Goal: Task Accomplishment & Management: Manage account settings

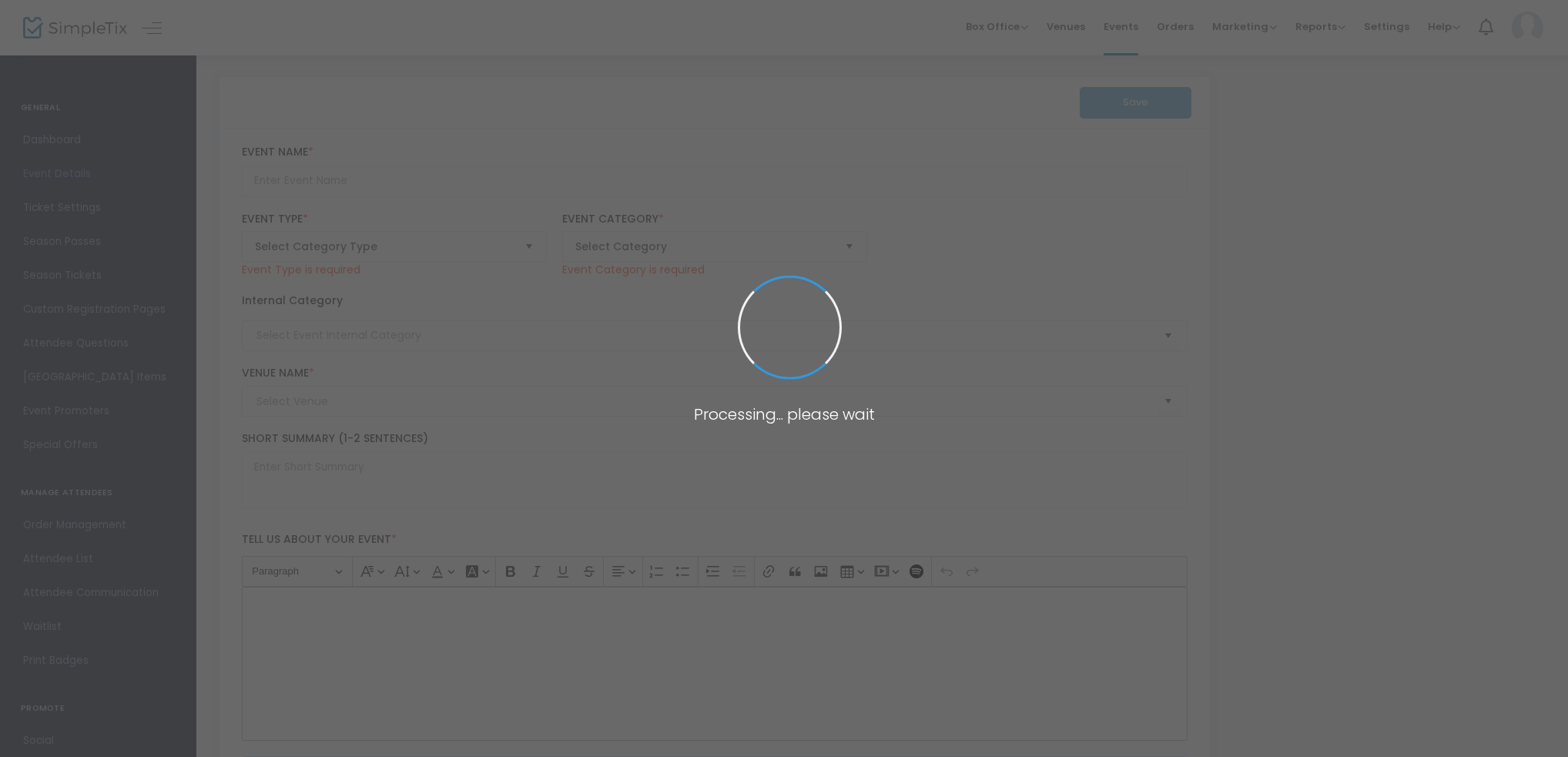
type input "Hahn Australia Cup Quarter Final - Avondale FC vs Brisbane City FC"
type textarea "Our story continues… it’sQuarter Final’s time! 💪 Fresh off a 3–1 victory over A…"
type input "BUY TICKETS"
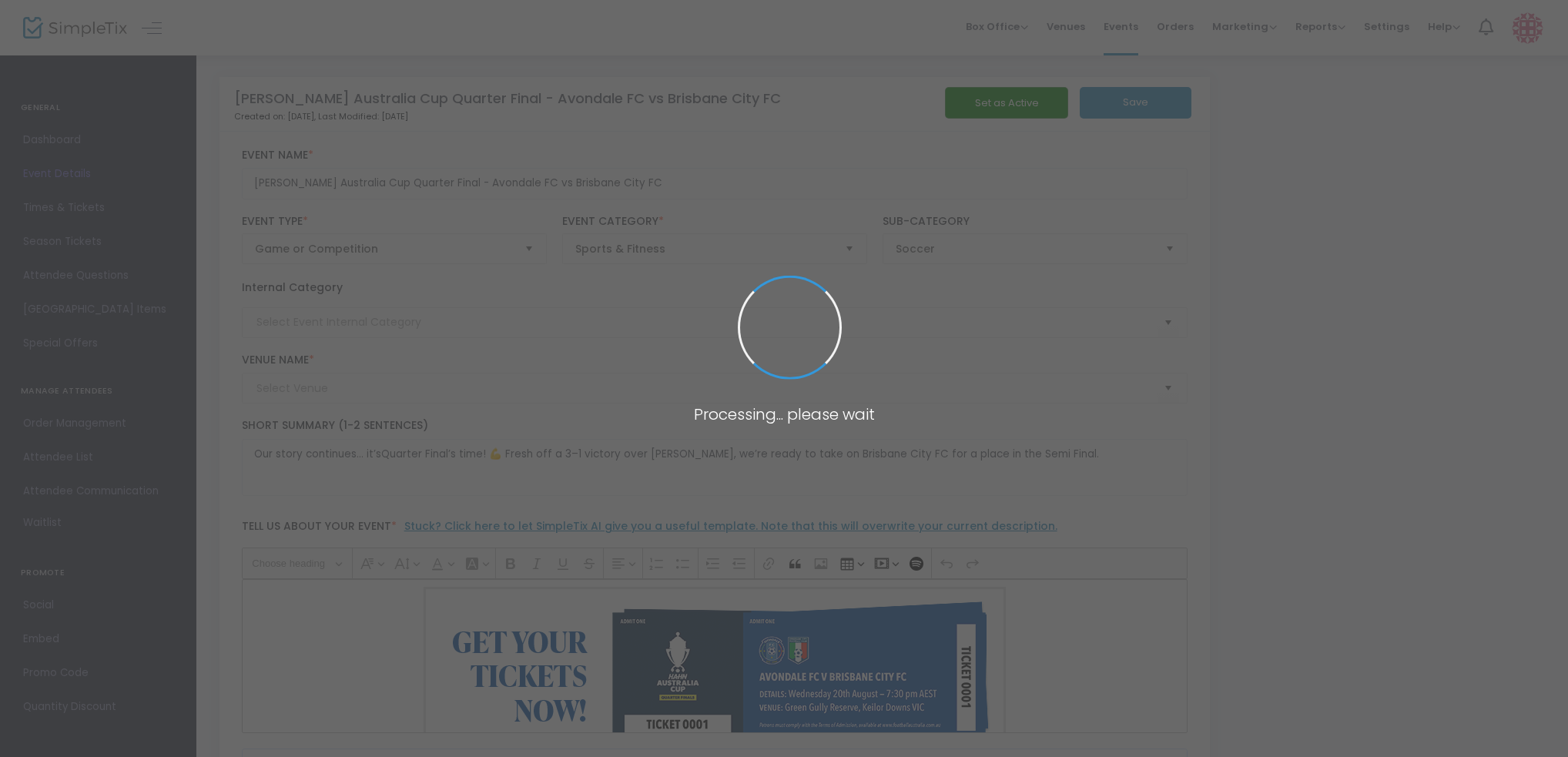
type input "151 Club House PL - Green Gully Reserve (Green Gully Reserve)"
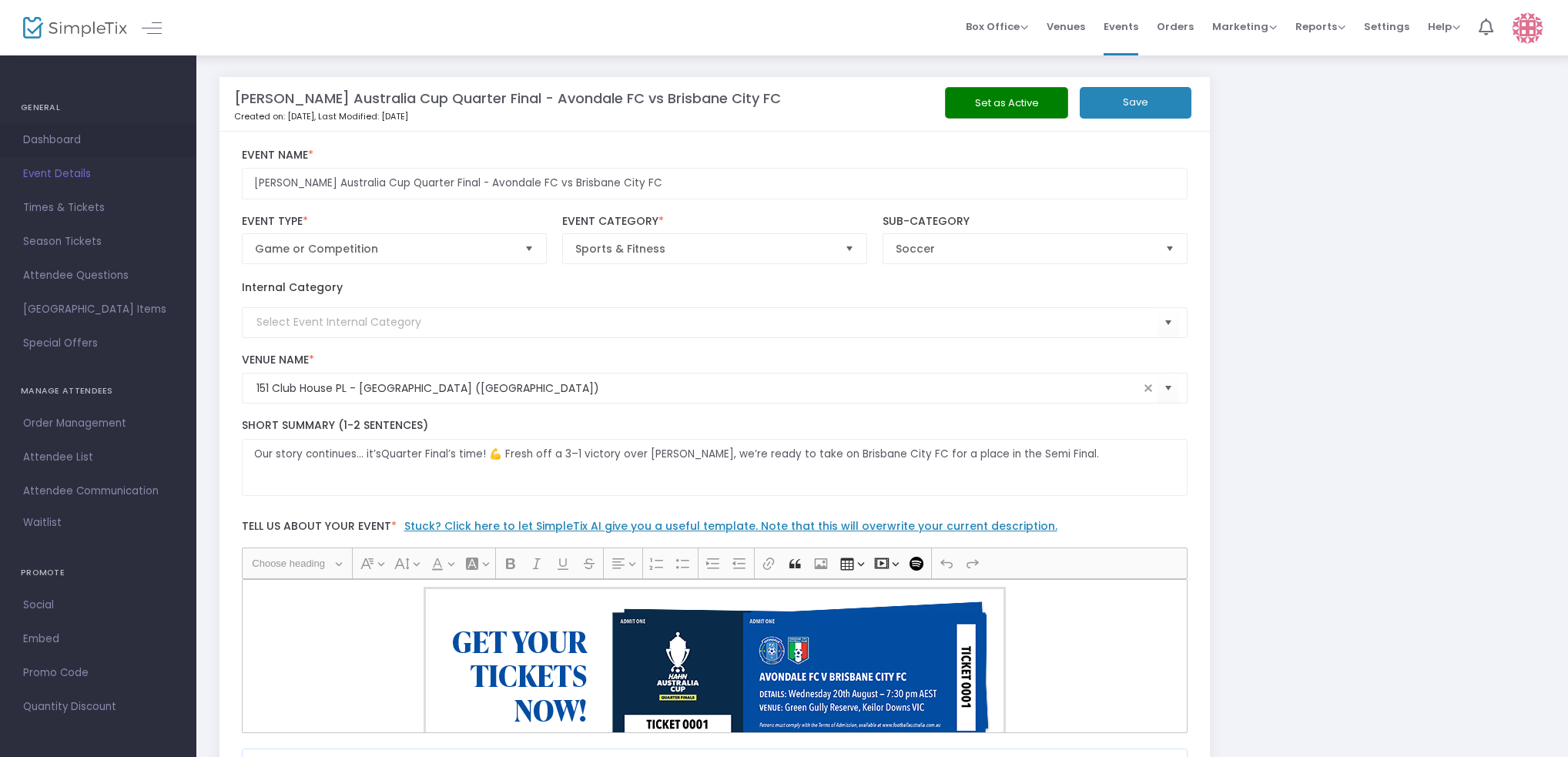
click at [49, 133] on span "Dashboard" at bounding box center [97, 140] width 150 height 20
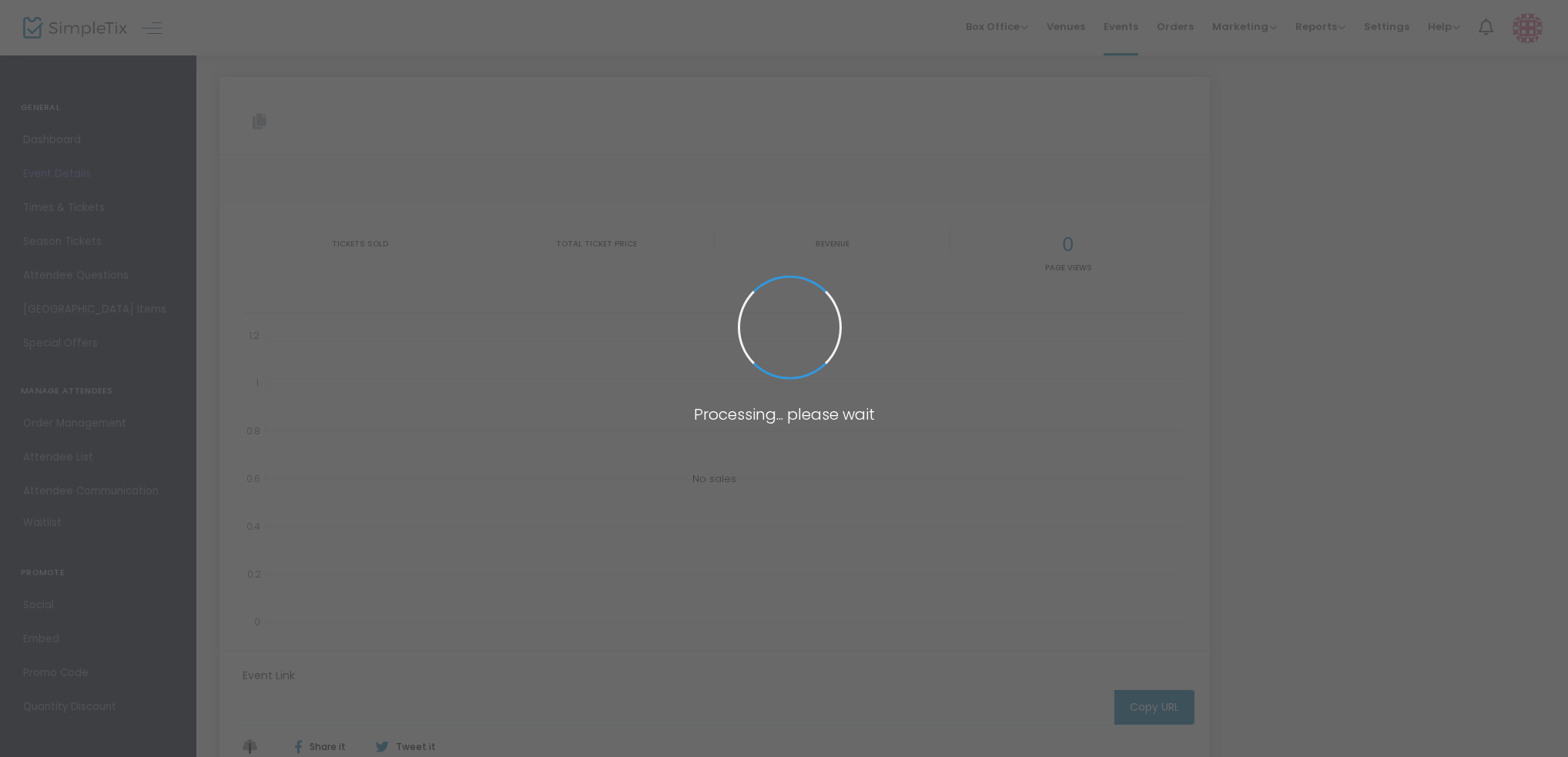
type input "https://www.simpletix.com/e/hahn-australia-cup-quarter-final-avondale-tickets-2…"
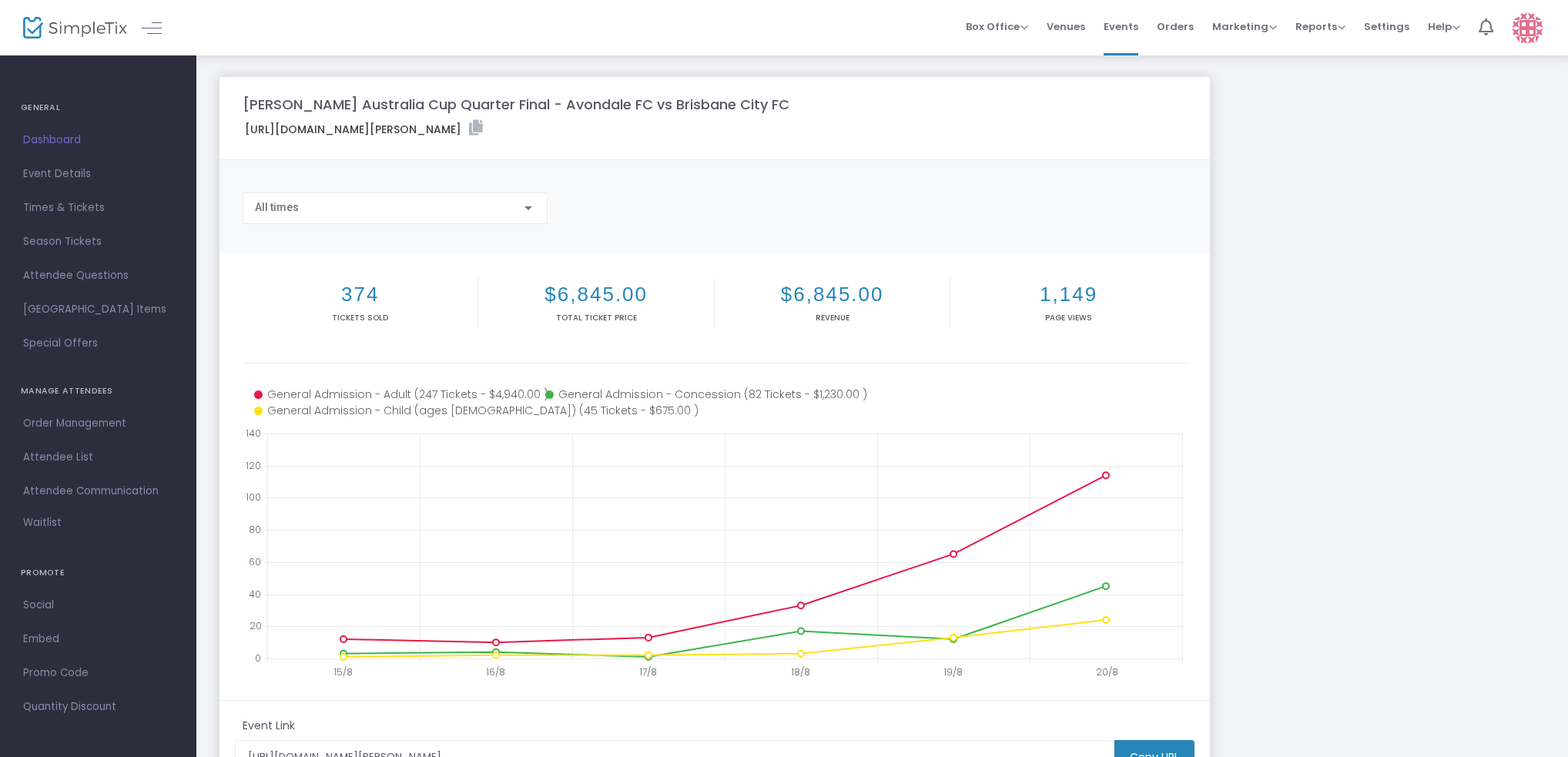
click at [77, 131] on span "Dashboard" at bounding box center [97, 140] width 150 height 20
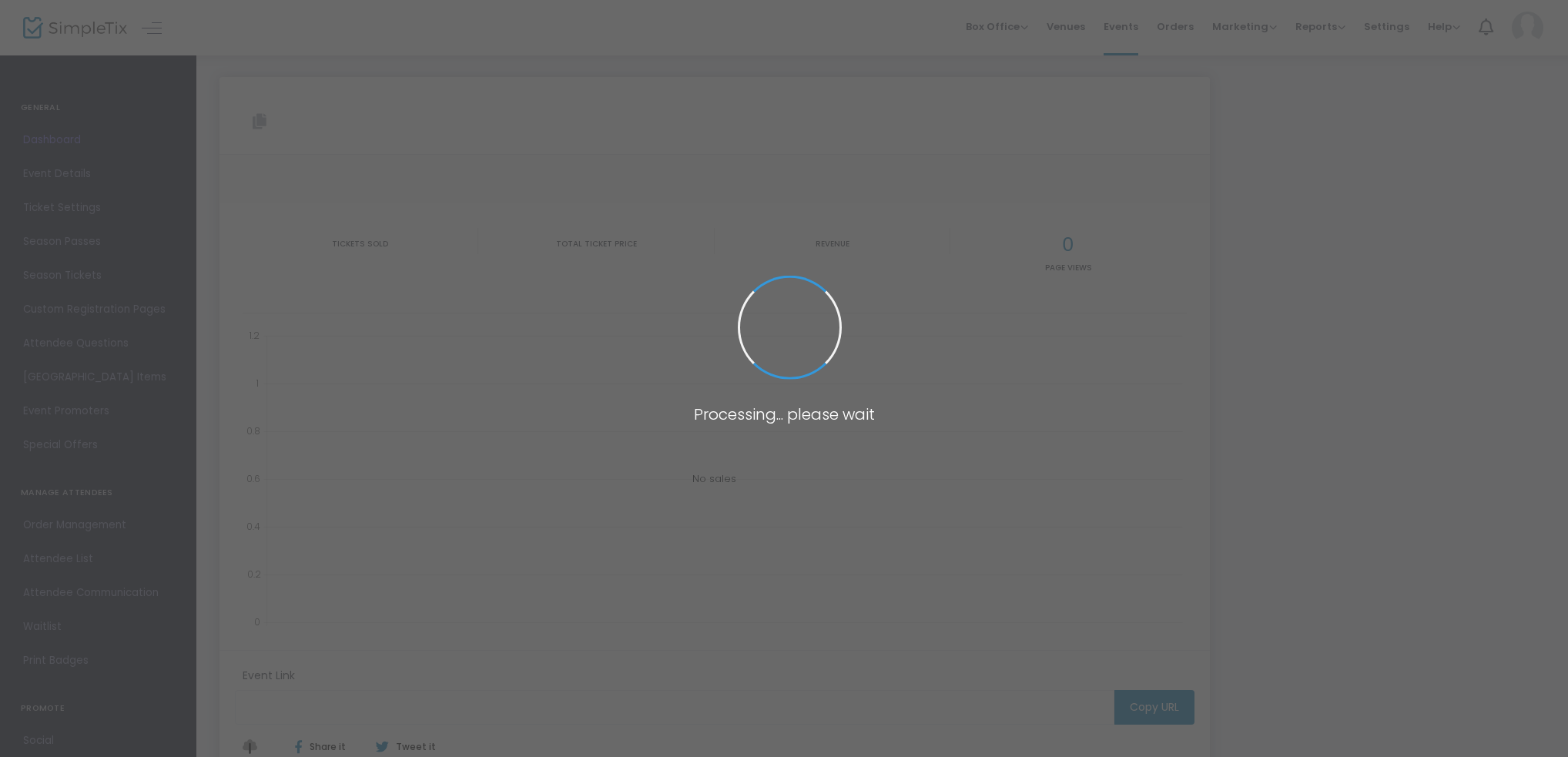
type input "[URL][DOMAIN_NAME][PERSON_NAME]"
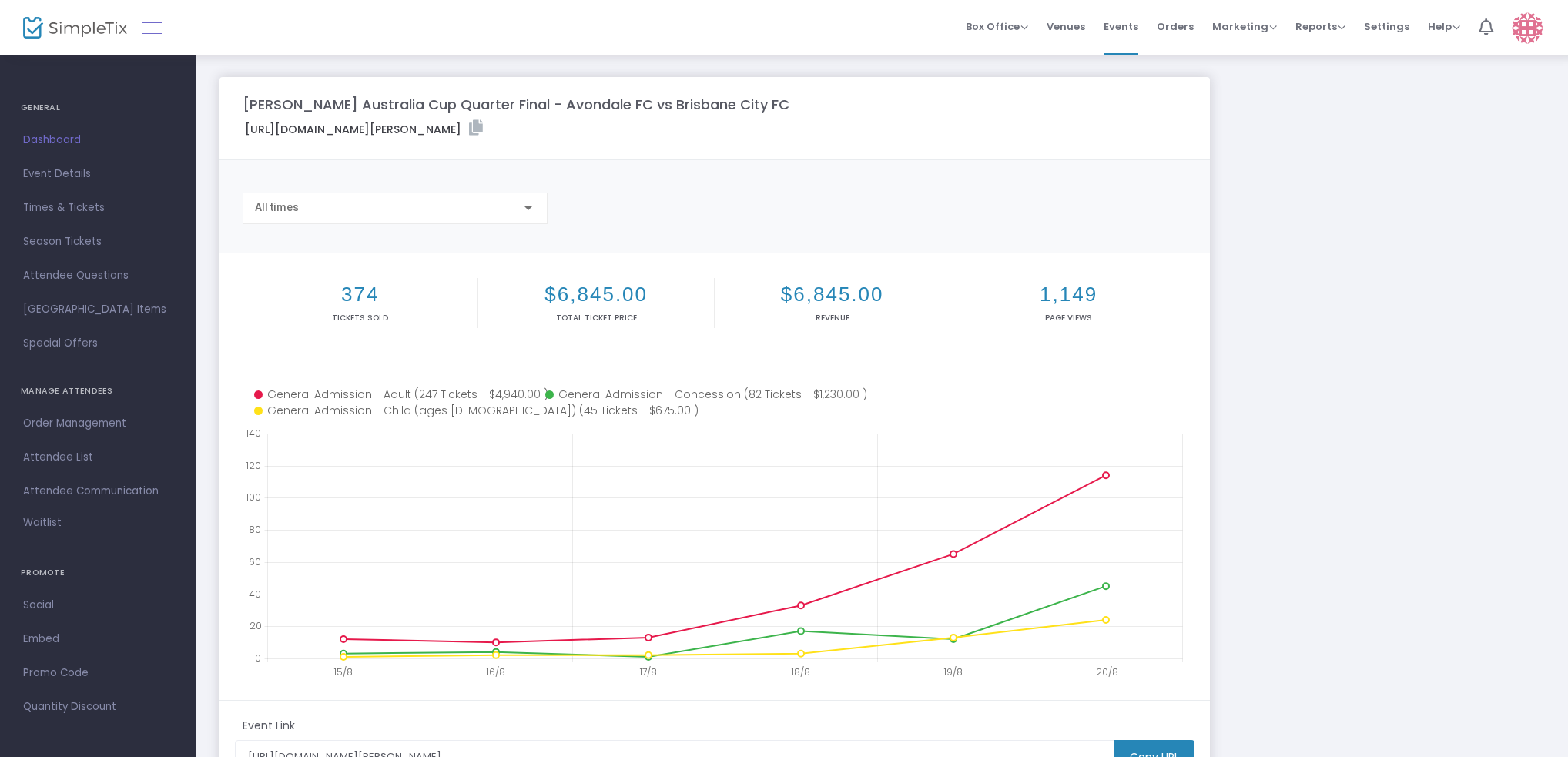
click at [143, 32] on link at bounding box center [151, 27] width 20 height 20
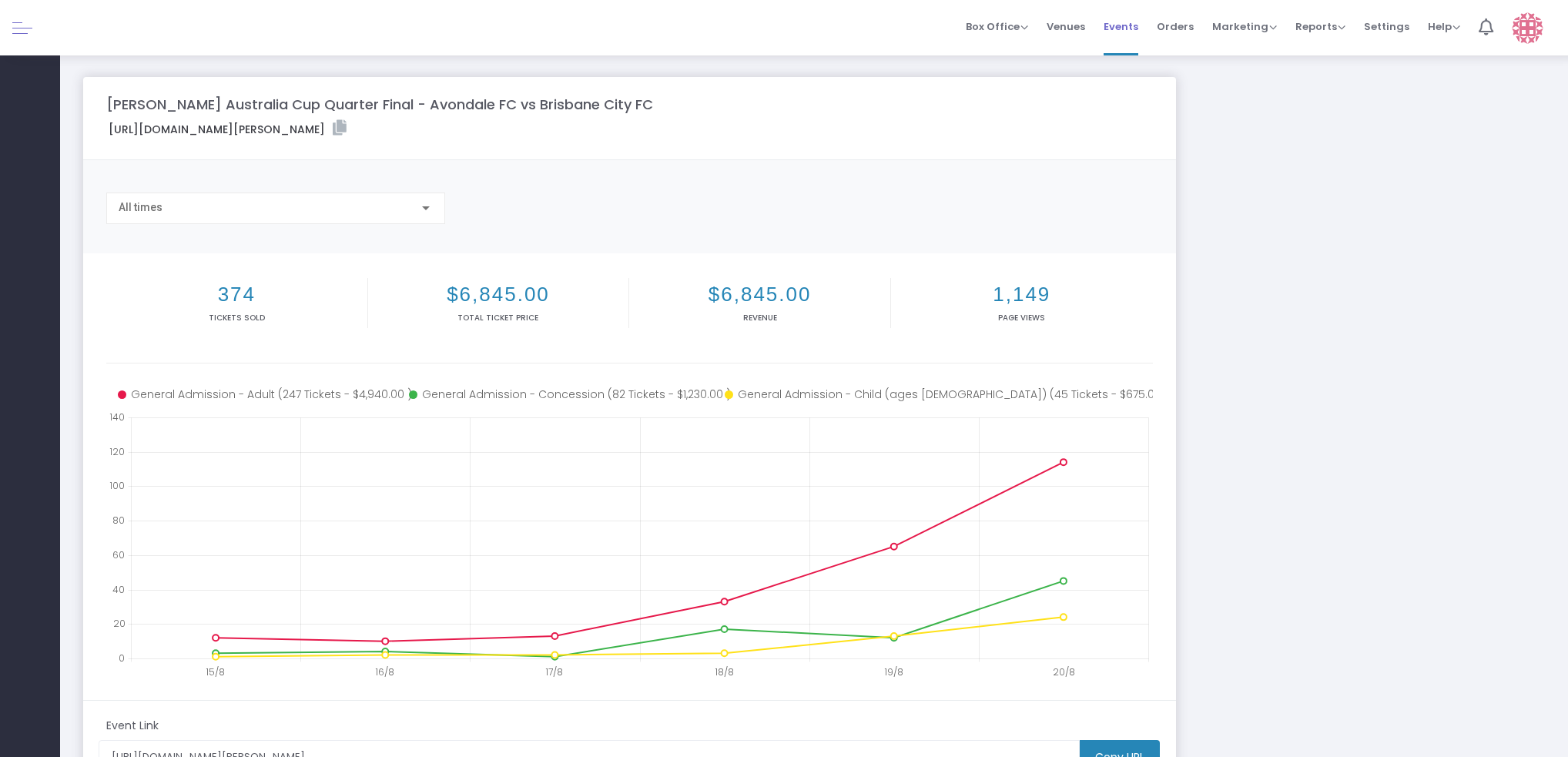
click at [1117, 35] on span "Events" at bounding box center [1121, 26] width 35 height 40
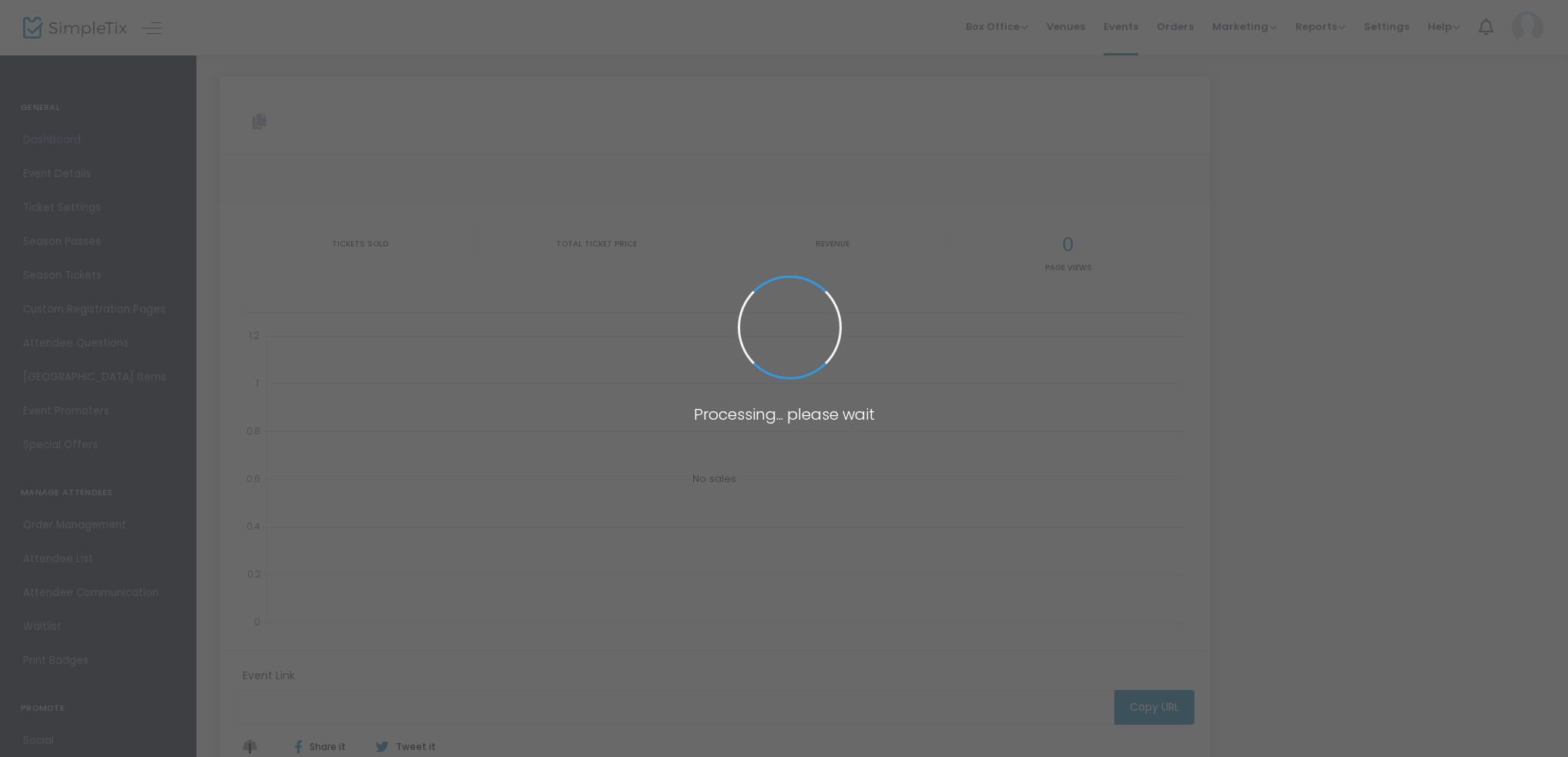
type input "[URL][DOMAIN_NAME][PERSON_NAME]"
type input "[PERSON_NAME] Australia Cup Quarter Final - Avondale FC vs Brisbane City FC"
type textarea "Our story continues… it’sQuarter Final’s time! 💪 Fresh off a 3–1 victory over […"
type input "BUY TICKETS"
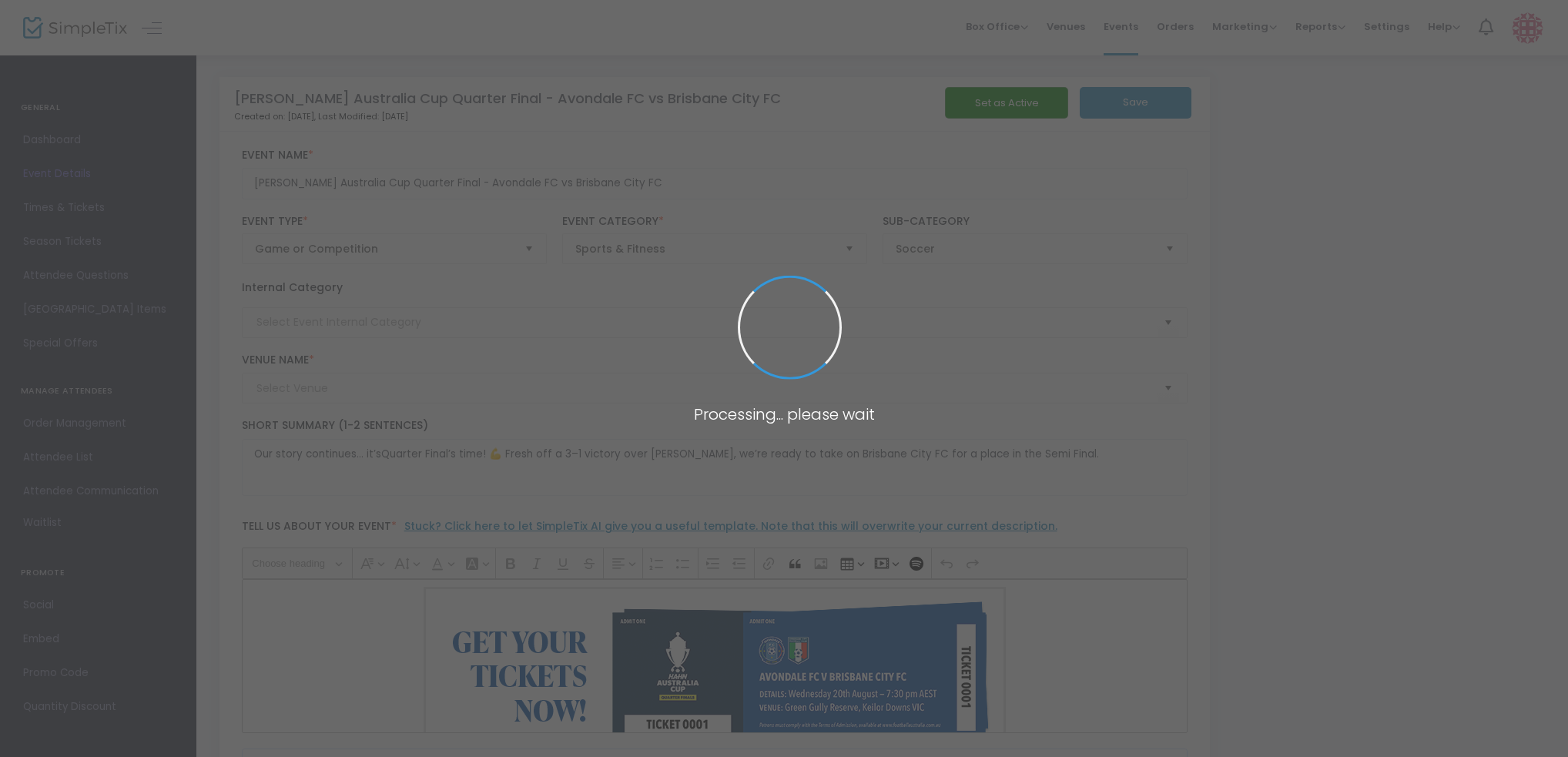
type input "151 Club House PL - [GEOGRAPHIC_DATA] ([GEOGRAPHIC_DATA])"
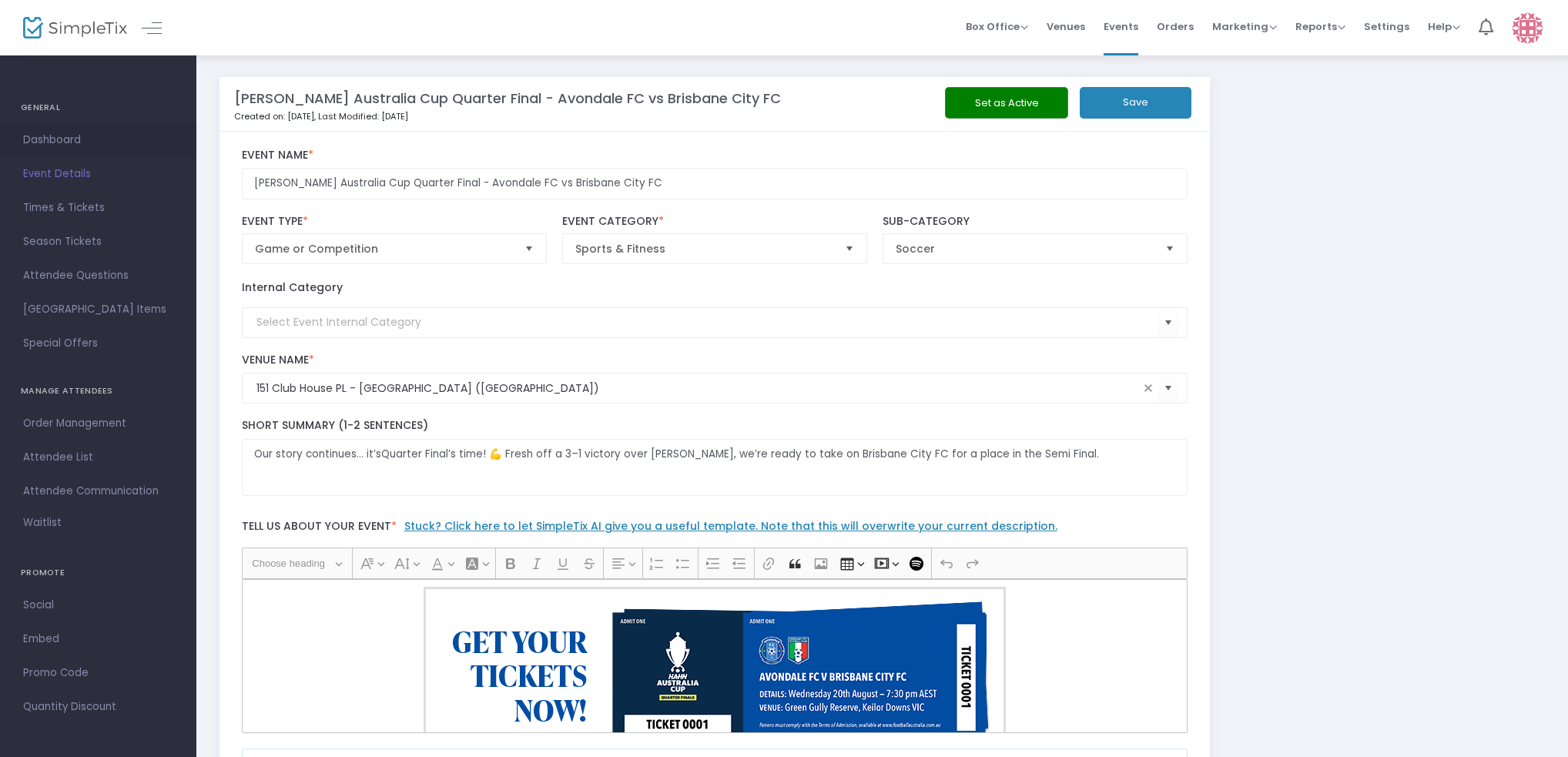
click at [64, 144] on span "Dashboard" at bounding box center [97, 140] width 150 height 20
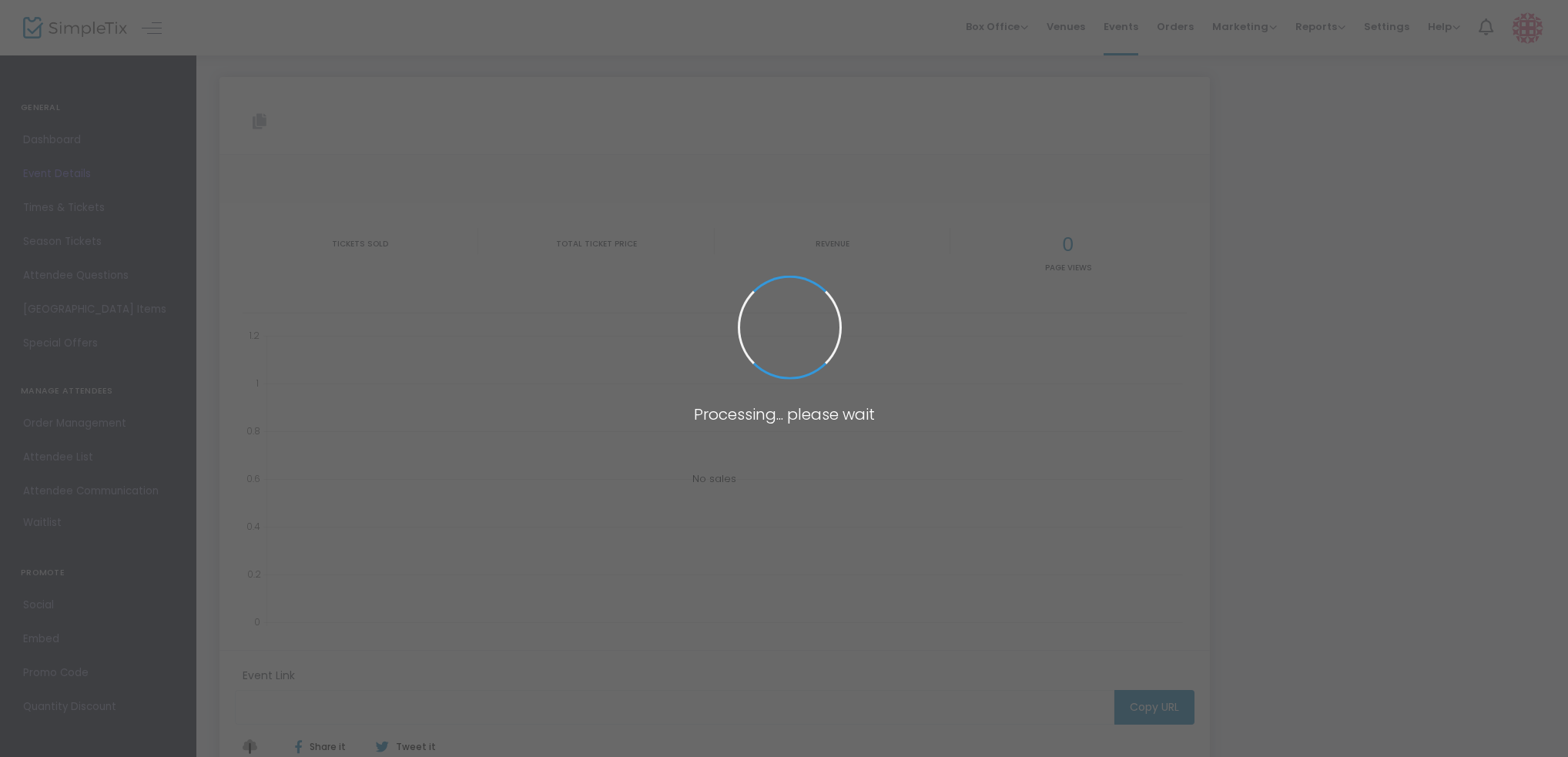
type input "[URL][DOMAIN_NAME][PERSON_NAME]"
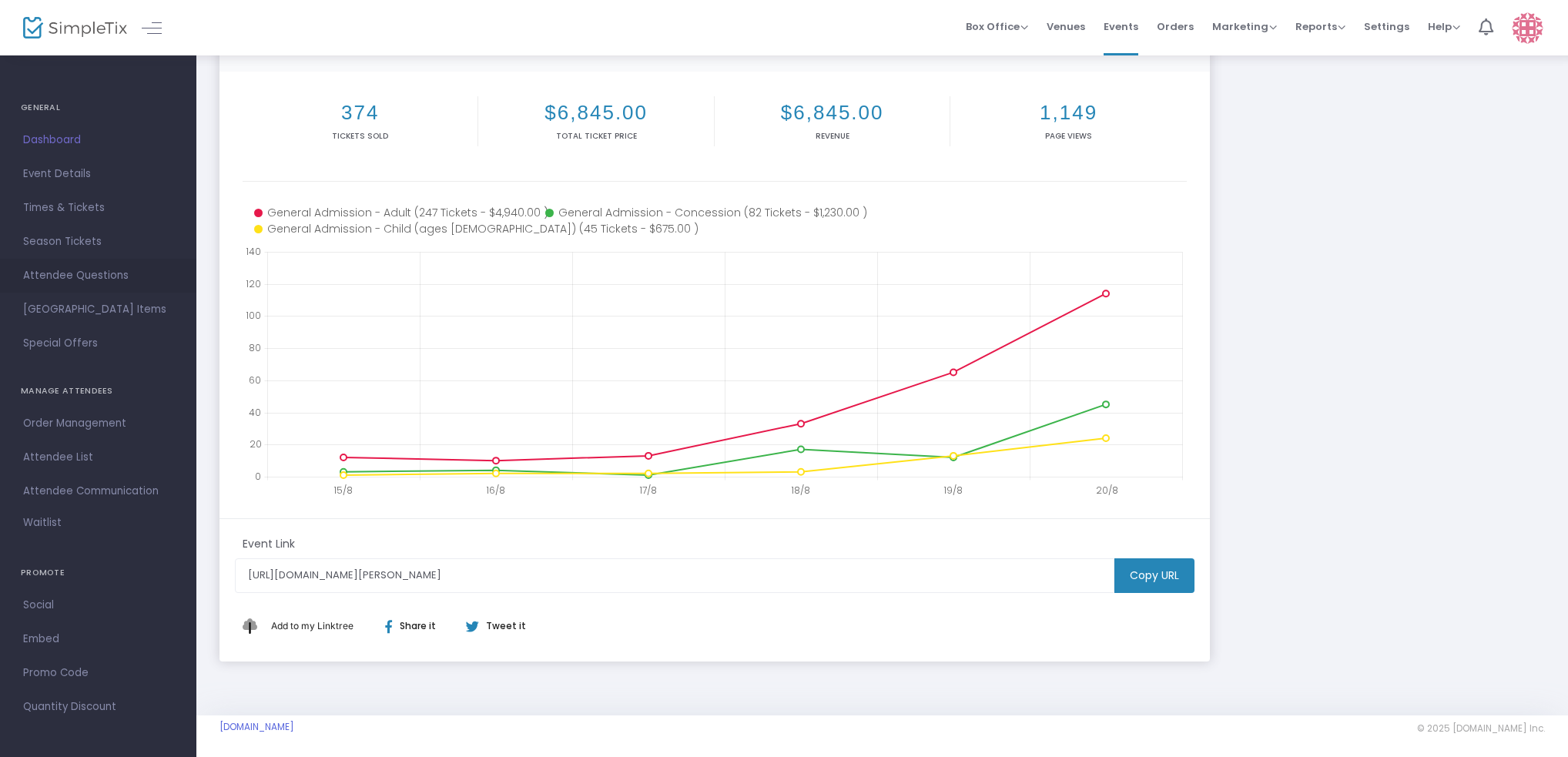
scroll to position [186, 0]
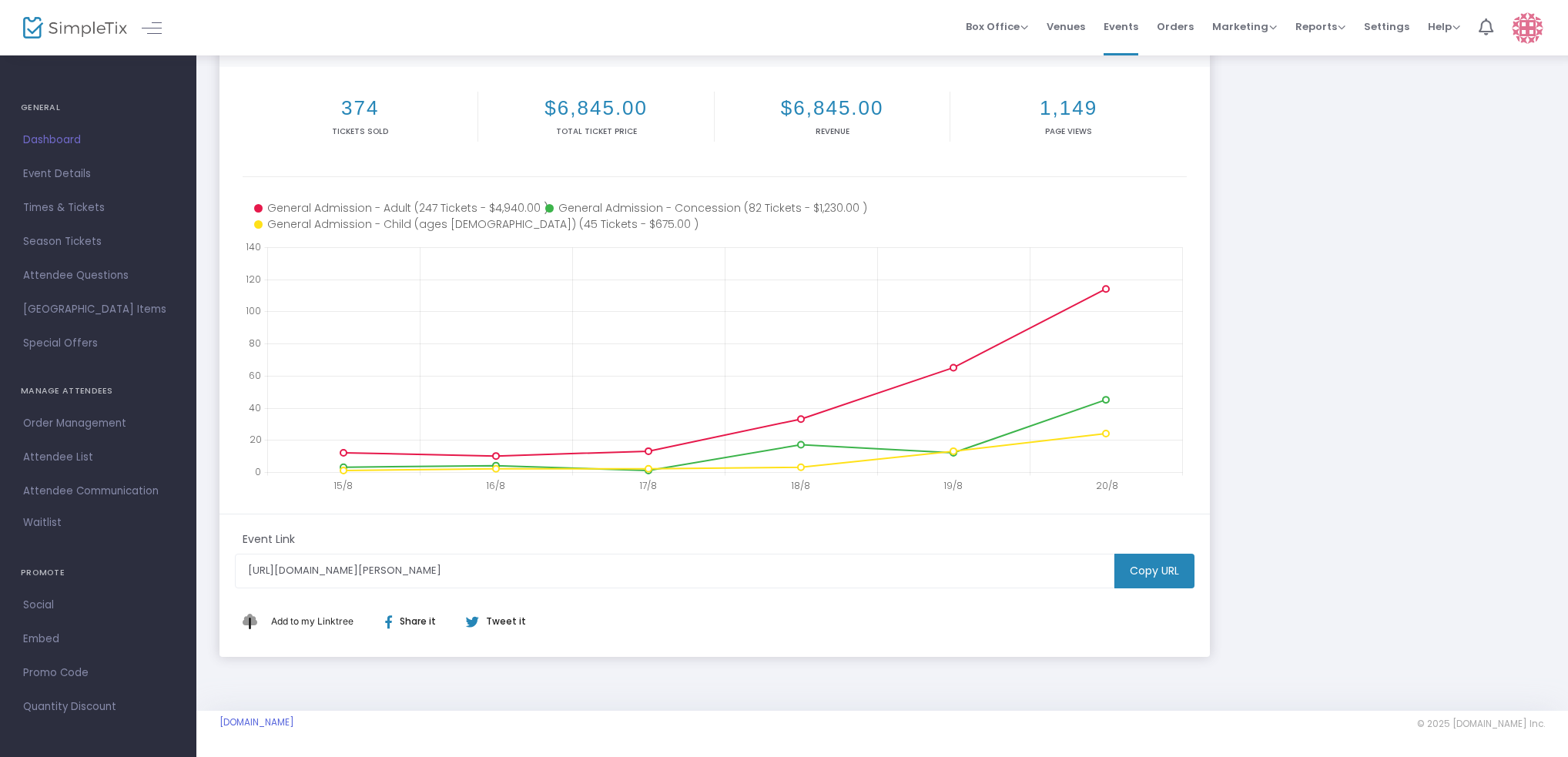
click at [44, 108] on h4 "GENERAL" at bounding box center [98, 108] width 155 height 31
click at [148, 32] on link at bounding box center [151, 27] width 20 height 20
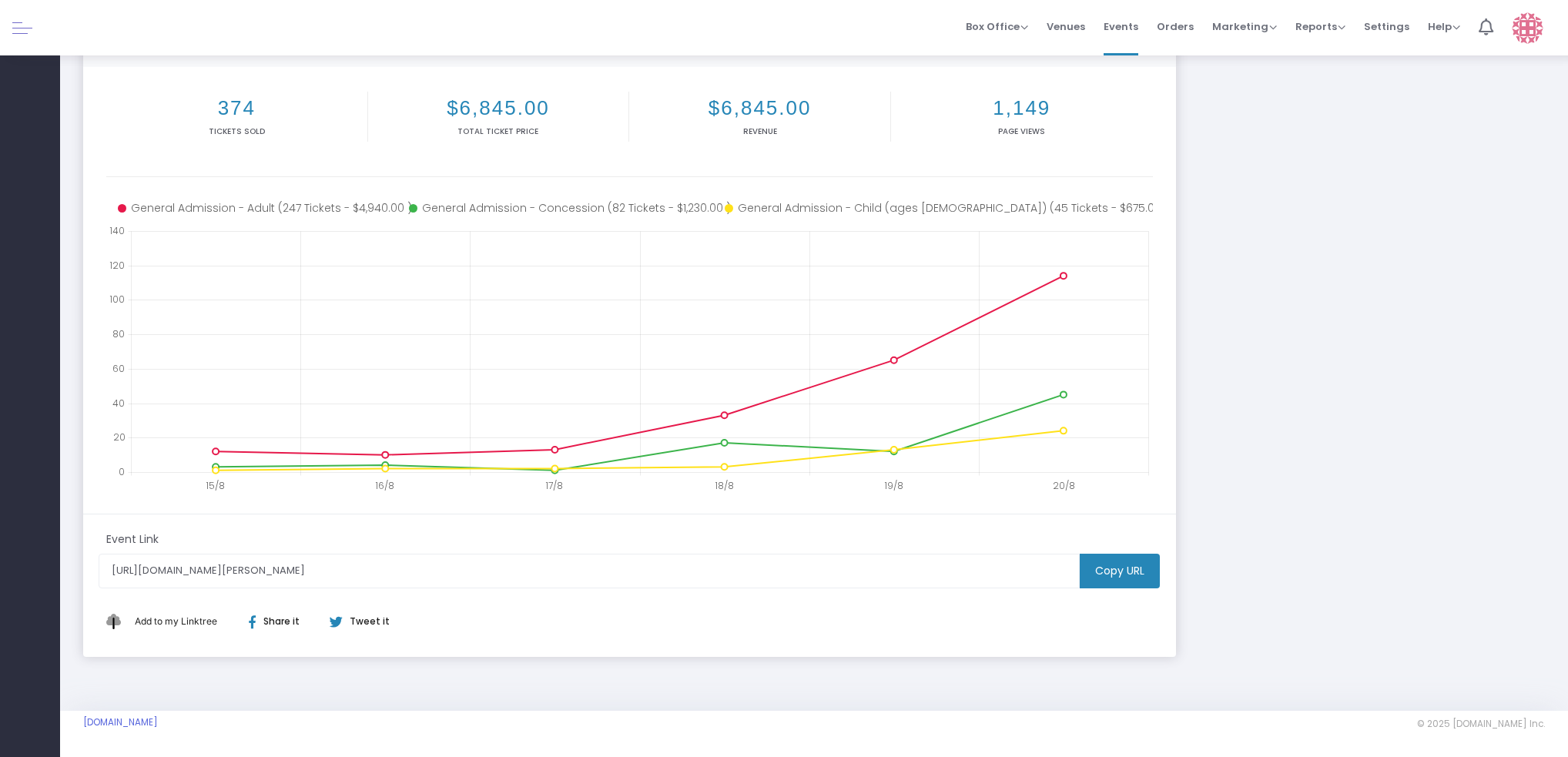
click at [30, 30] on link at bounding box center [22, 27] width 20 height 20
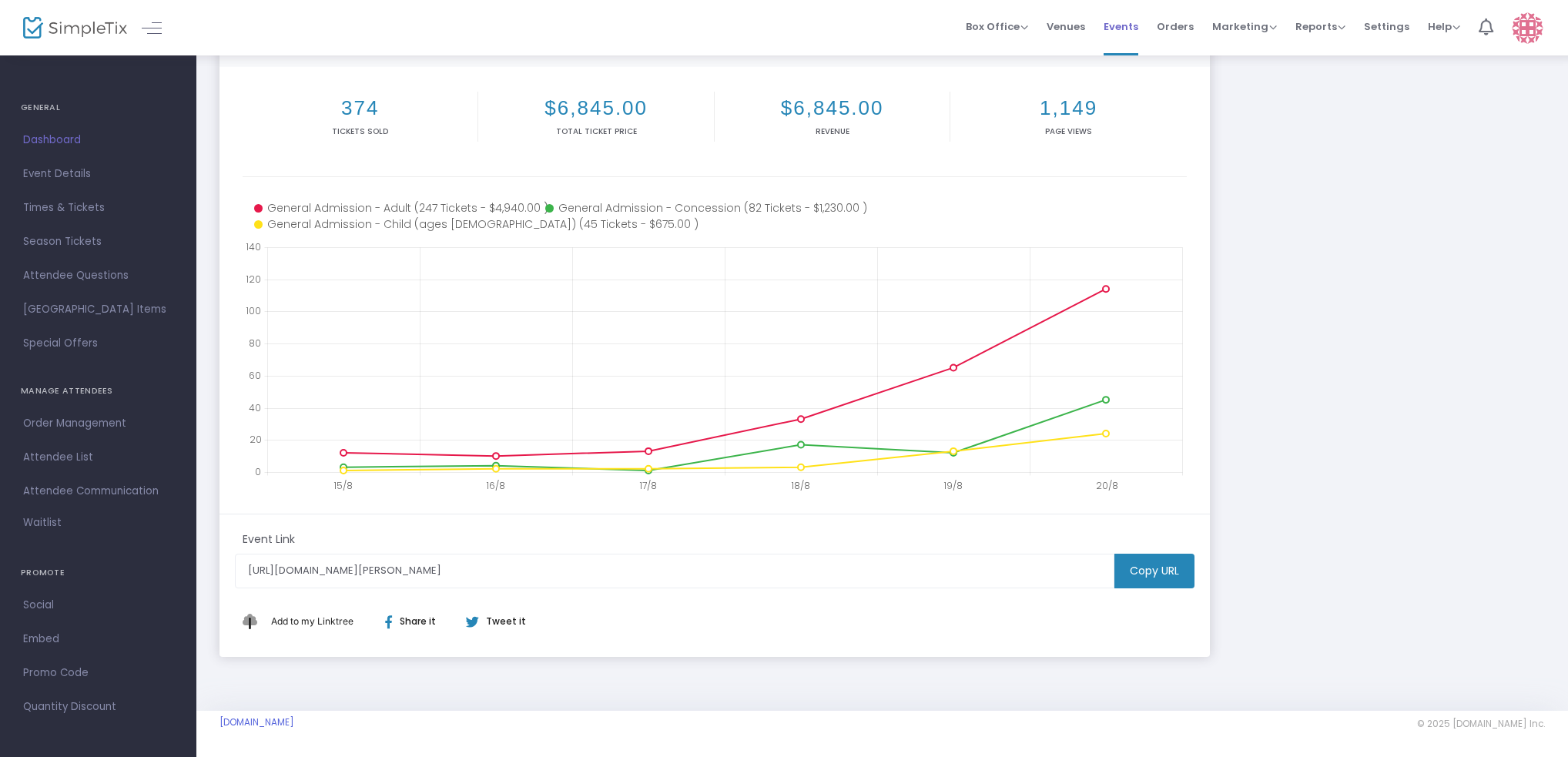
click at [1138, 29] on span "Events" at bounding box center [1121, 26] width 35 height 40
